Goal: Find contact information: Find contact information

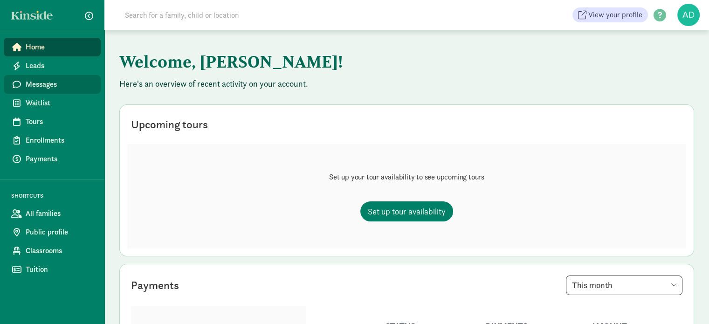
click at [41, 79] on span "Messages" at bounding box center [60, 84] width 68 height 11
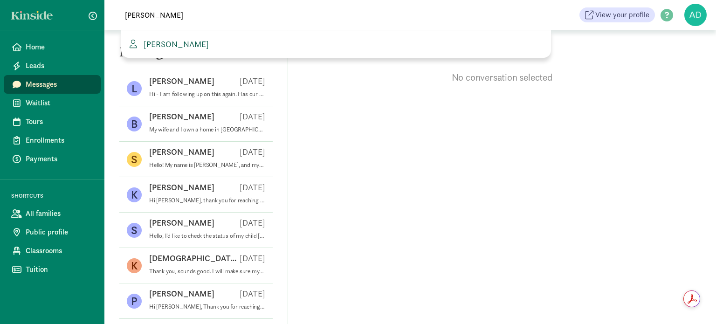
type input "[PERSON_NAME]"
click at [193, 48] on span "[PERSON_NAME]" at bounding box center [174, 44] width 69 height 11
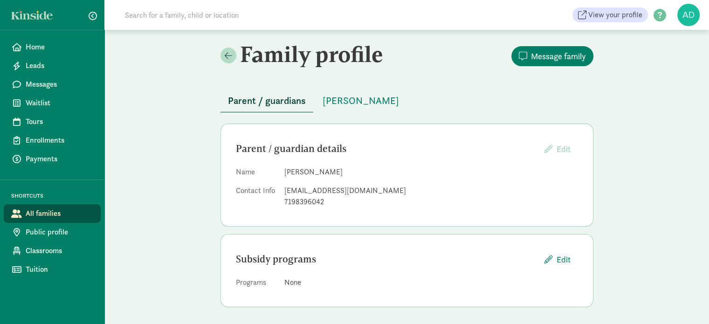
click at [191, 237] on div "Family profile Message family Parent / guardians [PERSON_NAME] Parent / guardia…" at bounding box center [406, 178] width 605 height 296
click at [630, 221] on div "Family profile Message family Parent / guardians [PERSON_NAME] Parent / guardia…" at bounding box center [406, 177] width 605 height 296
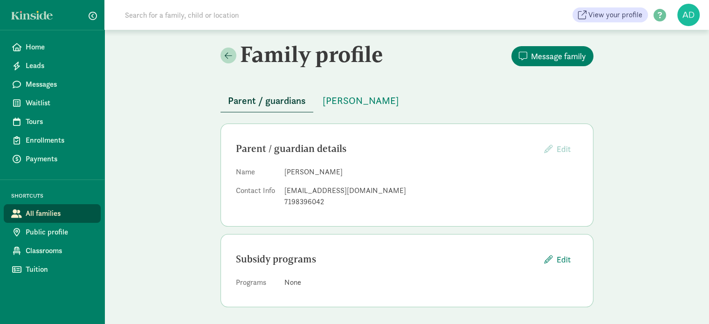
click at [643, 119] on div "Family profile Message family Parent / guardians [PERSON_NAME] Parent / guardia…" at bounding box center [406, 178] width 605 height 296
click at [179, 100] on div "Family profile Message family Parent / guardians Iris Hernandez Parent / guardi…" at bounding box center [406, 178] width 605 height 296
click at [41, 102] on span "Waitlist" at bounding box center [60, 102] width 68 height 11
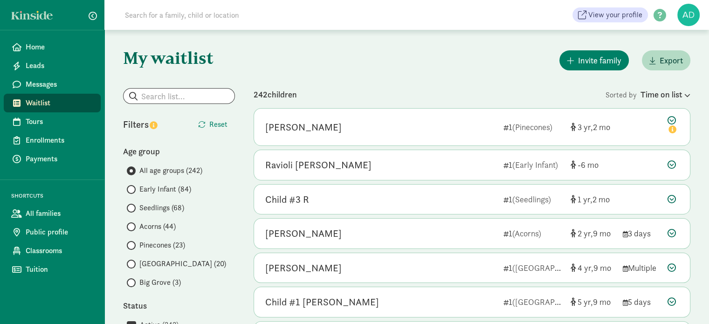
click at [152, 188] on span "Early Infant (84)" at bounding box center [165, 189] width 52 height 11
click at [133, 188] on input "Early Infant (84)" at bounding box center [130, 189] width 6 height 6
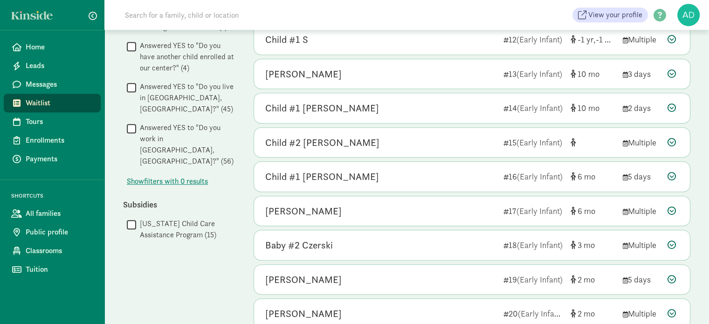
scroll to position [507, 0]
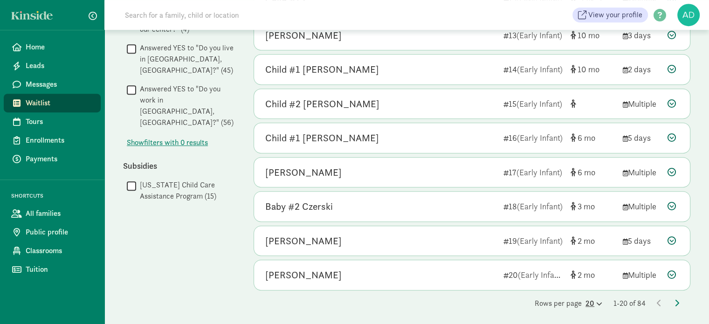
click at [595, 301] on icon at bounding box center [598, 304] width 8 height 6
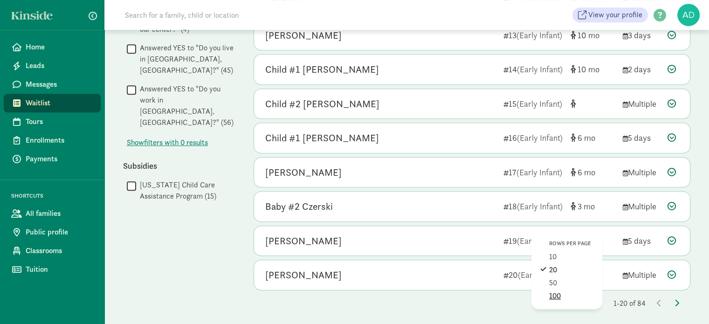
click at [565, 296] on div "100" at bounding box center [571, 295] width 44 height 11
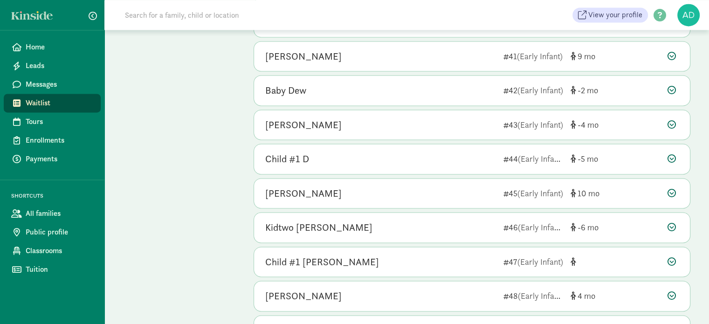
scroll to position [1492, 0]
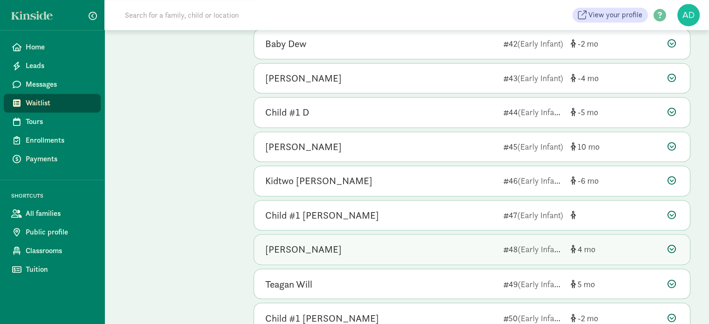
click at [276, 249] on div "Elia Mae 48 (Early Infant) 4" at bounding box center [472, 249] width 436 height 30
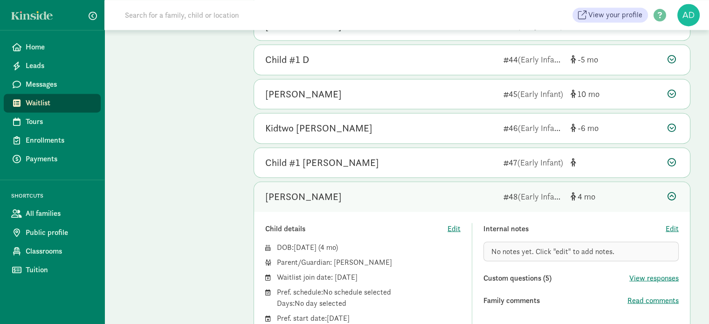
scroll to position [1585, 0]
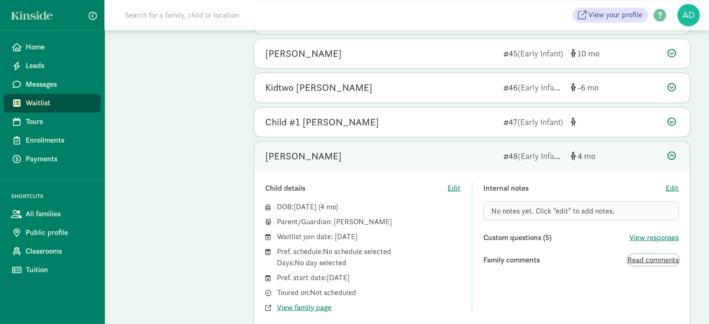
click at [654, 254] on span "Read comments" at bounding box center [652, 259] width 51 height 11
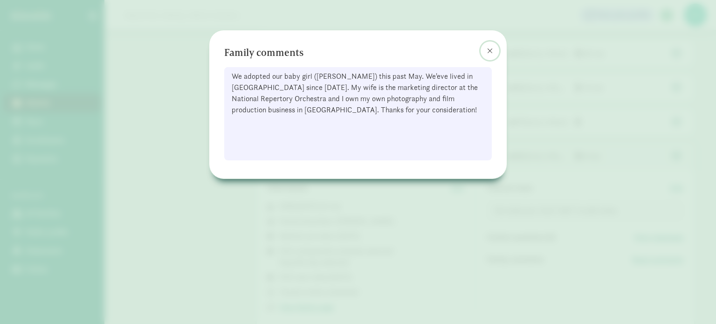
click at [487, 51] on button at bounding box center [490, 50] width 19 height 19
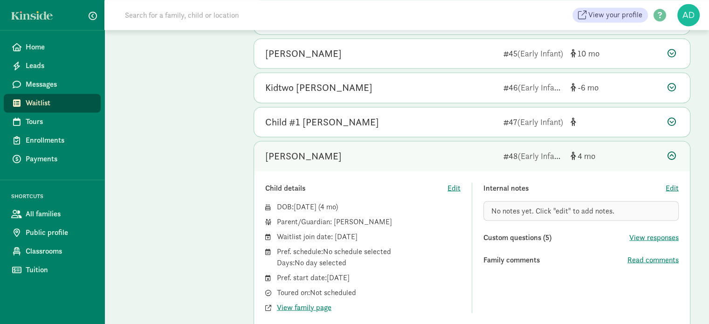
click at [674, 150] on div at bounding box center [672, 156] width 11 height 13
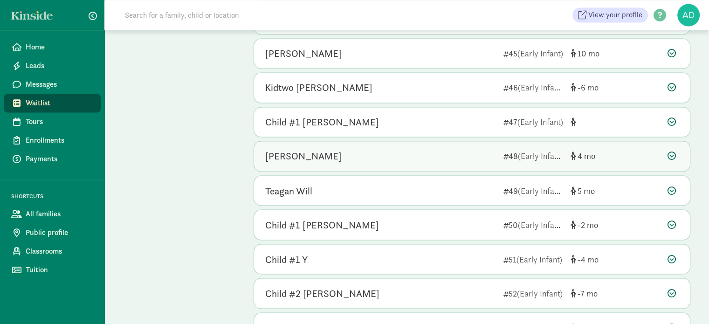
click at [674, 150] on div at bounding box center [672, 156] width 11 height 13
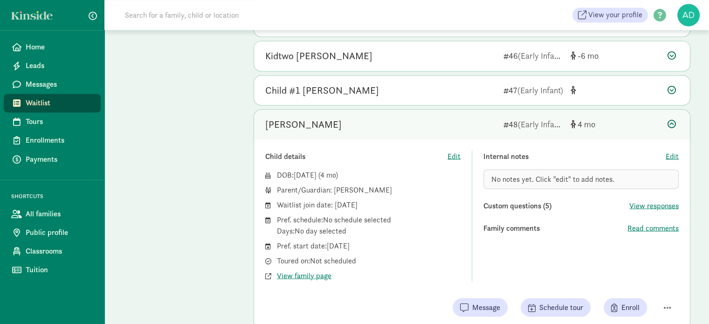
scroll to position [1631, 0]
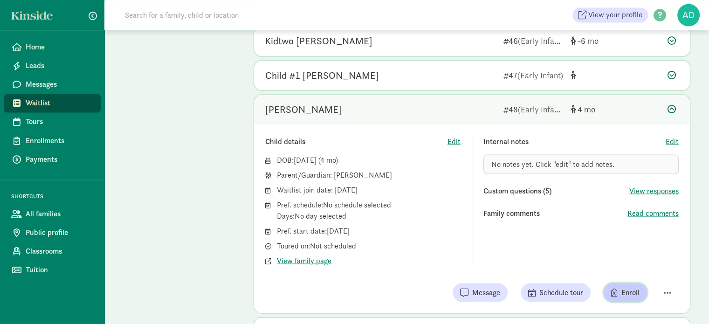
click at [612, 288] on span "button" at bounding box center [614, 292] width 7 height 8
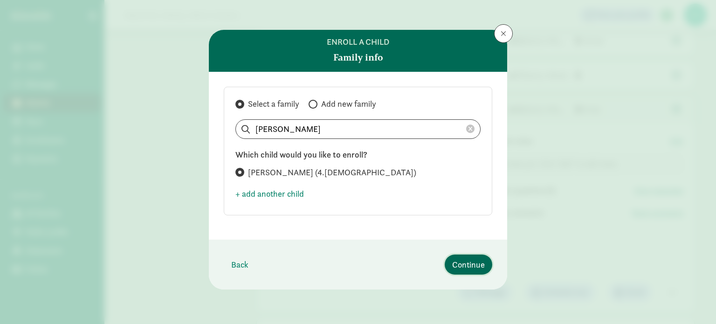
click at [455, 257] on button "Continue" at bounding box center [469, 265] width 48 height 20
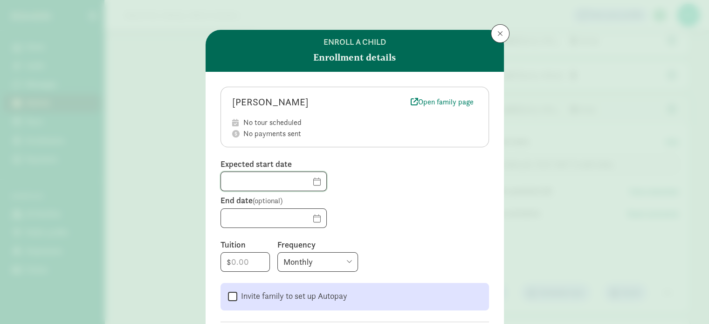
click at [229, 177] on input "text" at bounding box center [273, 181] width 105 height 19
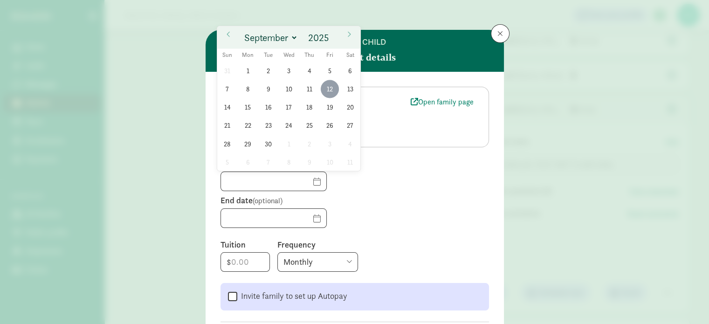
click at [324, 91] on span "12" at bounding box center [330, 89] width 18 height 18
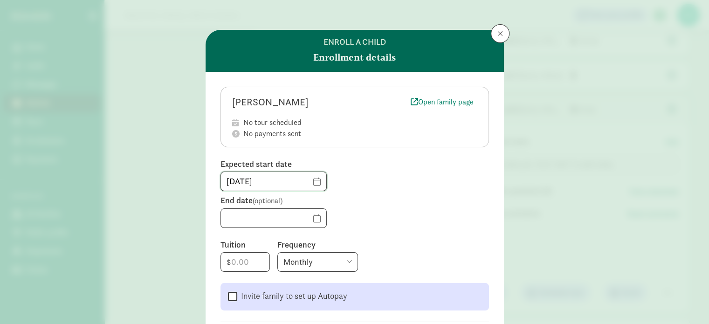
click at [302, 180] on input "09/12/2025" at bounding box center [273, 181] width 105 height 19
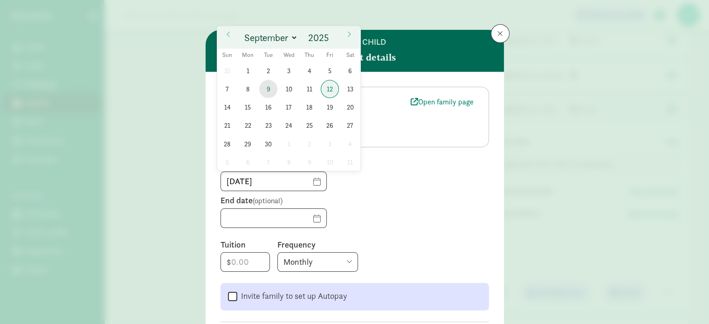
click at [269, 88] on span "9" at bounding box center [268, 89] width 18 height 18
type input "09/09/2025"
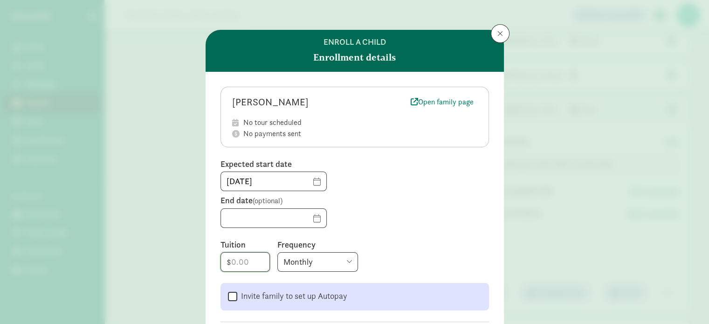
click at [248, 254] on input "number" at bounding box center [245, 262] width 48 height 19
type input "1"
click at [432, 231] on form "Elia Mae Open family page No tour scheduled No payments sent Expected start dat…" at bounding box center [354, 256] width 268 height 338
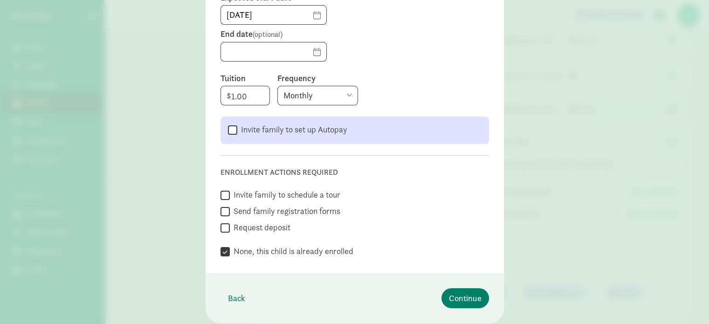
scroll to position [194, 0]
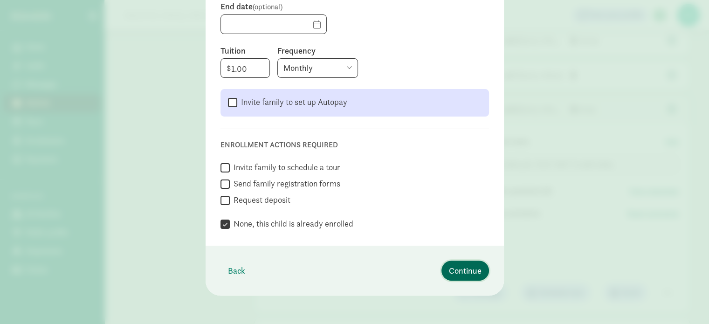
click at [449, 274] on span "Continue" at bounding box center [465, 270] width 33 height 13
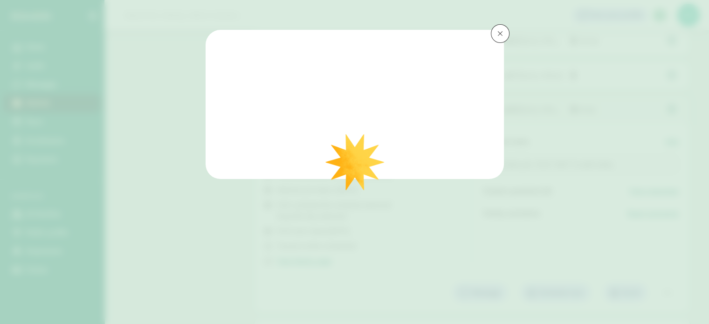
scroll to position [0, 0]
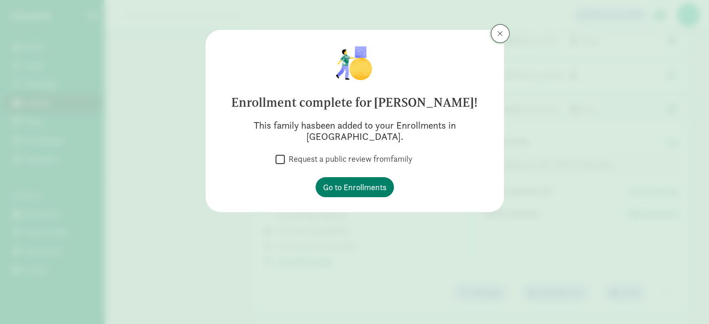
click at [499, 28] on button at bounding box center [500, 33] width 19 height 19
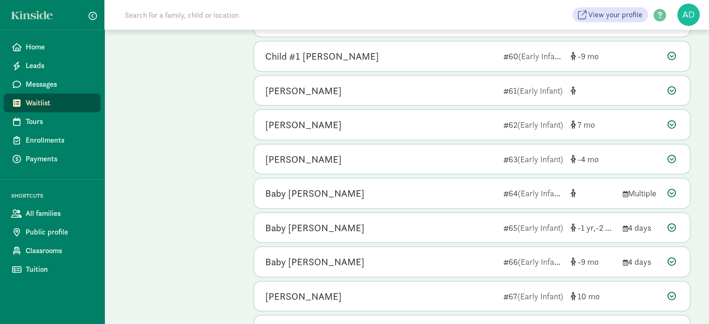
scroll to position [2331, 0]
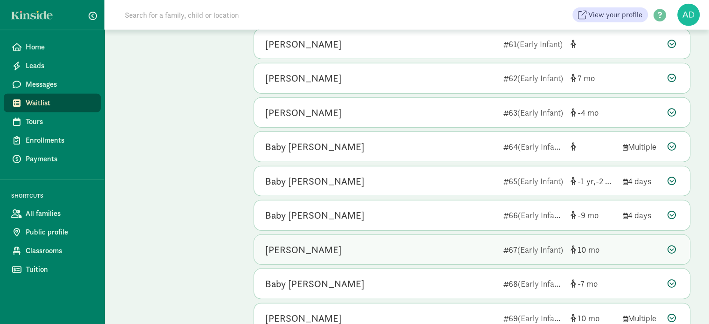
click at [280, 246] on div "Nolan Faessen 67 (Early Infant) 10" at bounding box center [472, 250] width 436 height 30
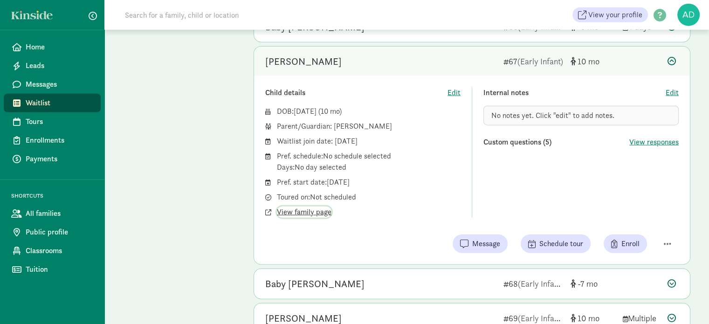
click at [298, 206] on span "View family page" at bounding box center [304, 211] width 55 height 11
click at [296, 56] on div "Nolan Faessen 67 (Early Infant) 10" at bounding box center [472, 62] width 436 height 30
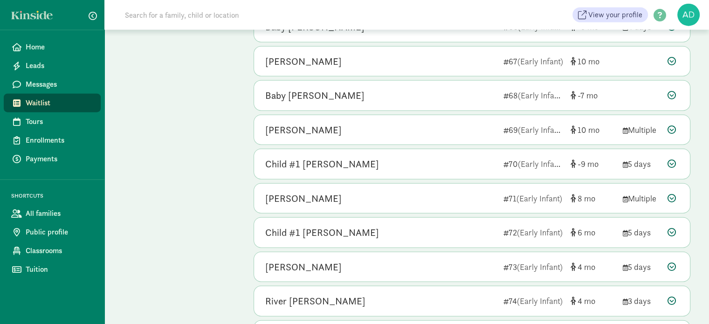
click at [363, 183] on div "Ashlynn Geddes 71 (Early Infant) 8 Multiple Child details Edit DOB: Jan 11, 202…" at bounding box center [472, 198] width 437 height 31
click at [363, 191] on div "Ashlynn Geddes" at bounding box center [380, 198] width 231 height 15
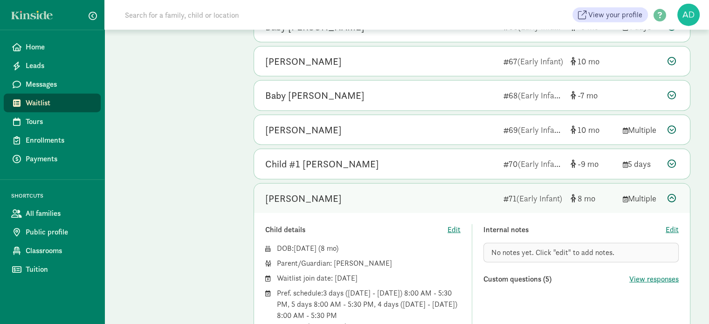
click at [363, 191] on div "Ashlynn Geddes" at bounding box center [380, 198] width 231 height 15
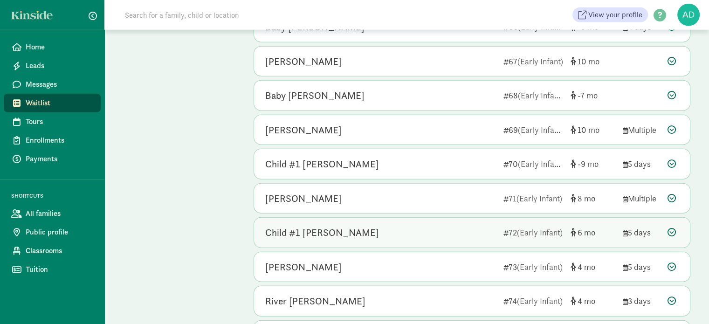
click at [350, 225] on div "Child #1 [PERSON_NAME]" at bounding box center [380, 232] width 231 height 15
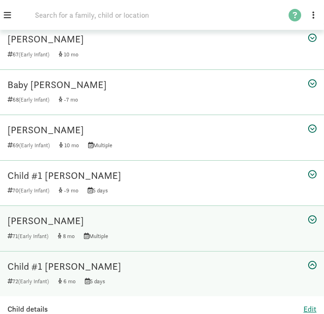
scroll to position [3170, 0]
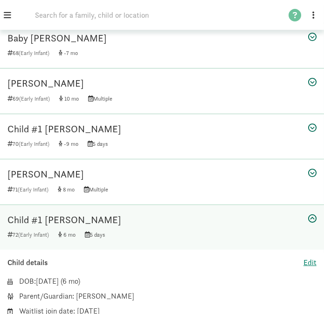
click at [70, 213] on div "Child #1 [PERSON_NAME]" at bounding box center [161, 220] width 309 height 15
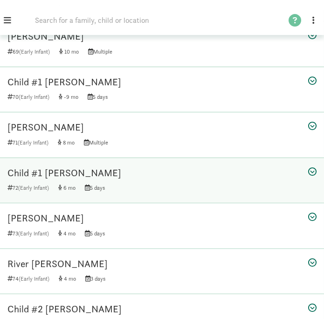
scroll to position [3263, 0]
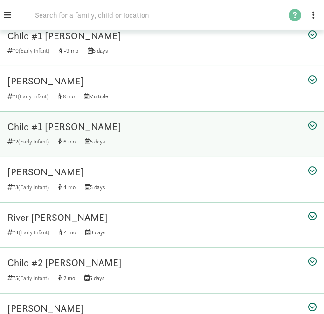
click at [60, 119] on div "Child #1 [PERSON_NAME]" at bounding box center [161, 126] width 309 height 15
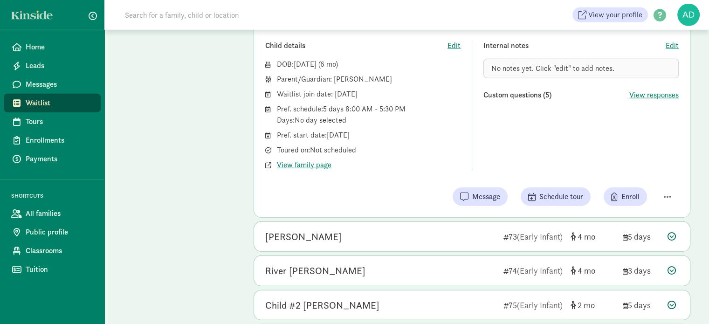
scroll to position [2456, 0]
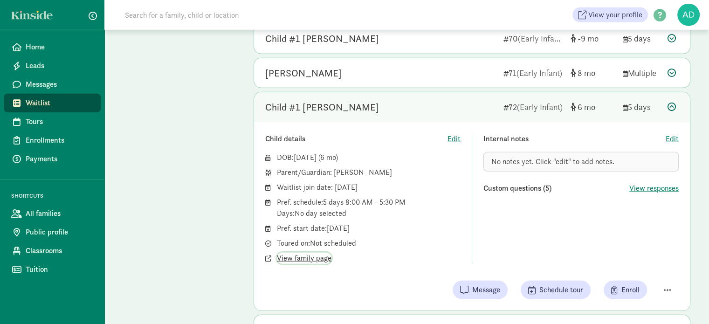
click at [316, 253] on span "View family page" at bounding box center [304, 258] width 55 height 11
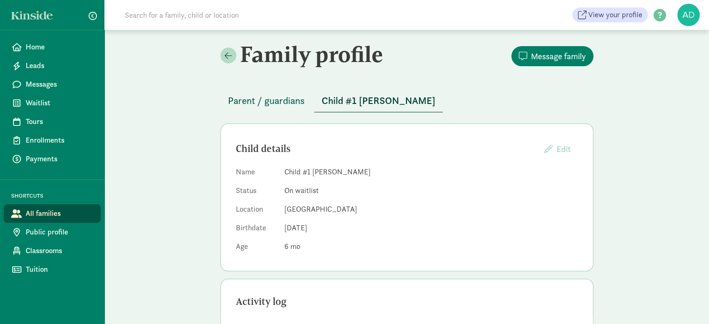
click at [272, 102] on span "Parent / guardians" at bounding box center [266, 100] width 77 height 15
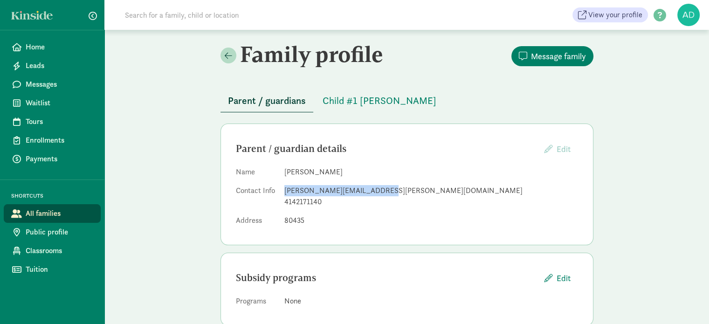
drag, startPoint x: 389, startPoint y: 186, endPoint x: 283, endPoint y: 188, distance: 105.4
click at [283, 188] on dl "Name [PERSON_NAME] Contact Info [PERSON_NAME][EMAIL_ADDRESS][PERSON_NAME][DOMAI…" at bounding box center [407, 197] width 342 height 63
copy div "[PERSON_NAME][EMAIL_ADDRESS][PERSON_NAME][DOMAIN_NAME]"
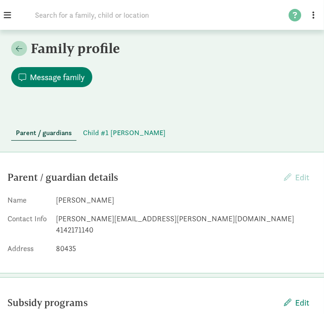
click at [201, 111] on div "Family profile Message family Parent / guardians Child #1 [PERSON_NAME] Parent …" at bounding box center [162, 198] width 324 height 336
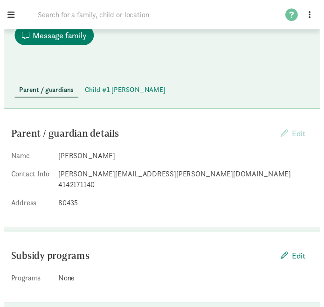
scroll to position [51, 0]
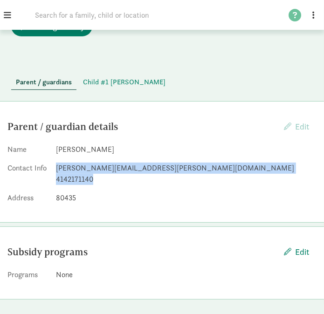
drag, startPoint x: 157, startPoint y: 174, endPoint x: 47, endPoint y: 166, distance: 110.3
click at [47, 166] on dl "Name [PERSON_NAME] Contact Info [PERSON_NAME][EMAIL_ADDRESS][PERSON_NAME][DOMAI…" at bounding box center [161, 175] width 309 height 63
click at [100, 180] on div "4142171140" at bounding box center [186, 179] width 261 height 11
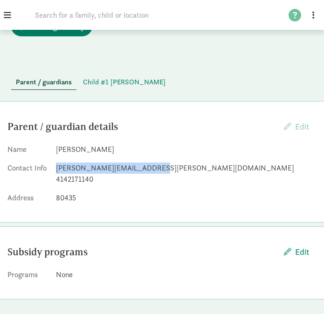
drag, startPoint x: 153, startPoint y: 169, endPoint x: 53, endPoint y: 170, distance: 100.7
click at [53, 170] on dl "Name [PERSON_NAME] Contact Info [PERSON_NAME][EMAIL_ADDRESS][PERSON_NAME][DOMAI…" at bounding box center [161, 175] width 309 height 63
copy div "[PERSON_NAME][EMAIL_ADDRESS][PERSON_NAME][DOMAIN_NAME]"
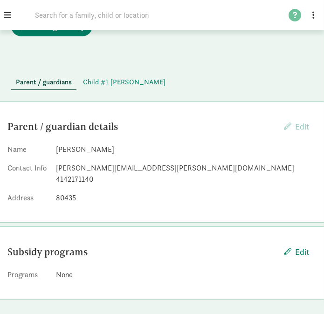
click at [195, 87] on div "Parent / guardians Child #1 [PERSON_NAME]" at bounding box center [162, 77] width 302 height 26
click at [120, 79] on span "Child #1 [PERSON_NAME]" at bounding box center [124, 82] width 83 height 11
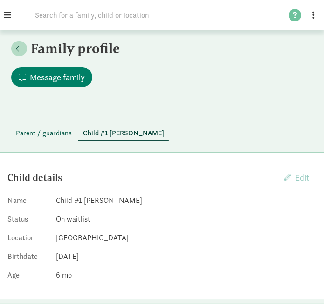
click at [43, 132] on span "Parent / guardians" at bounding box center [44, 133] width 56 height 11
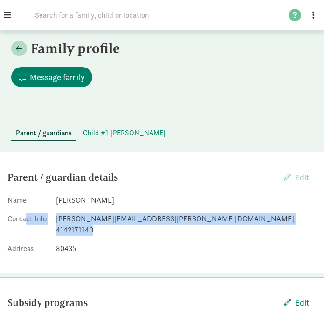
drag, startPoint x: 155, startPoint y: 225, endPoint x: 26, endPoint y: 217, distance: 129.4
click at [26, 217] on dl "Name [PERSON_NAME] Contact Info [PERSON_NAME][EMAIL_ADDRESS][PERSON_NAME][DOMAI…" at bounding box center [161, 226] width 309 height 63
click at [108, 218] on div "[PERSON_NAME][EMAIL_ADDRESS][PERSON_NAME][DOMAIN_NAME]" at bounding box center [186, 218] width 261 height 11
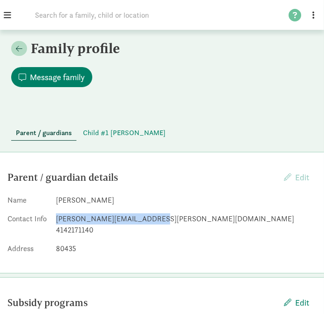
drag, startPoint x: 160, startPoint y: 217, endPoint x: 52, endPoint y: 217, distance: 107.7
click at [52, 217] on dl "Name [PERSON_NAME] Contact Info [PERSON_NAME][EMAIL_ADDRESS][PERSON_NAME][DOMAI…" at bounding box center [161, 226] width 309 height 63
copy div "[PERSON_NAME][EMAIL_ADDRESS][PERSON_NAME][DOMAIN_NAME]"
